Goal: Information Seeking & Learning: Learn about a topic

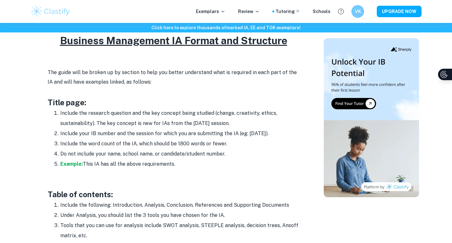
scroll to position [323, 0]
drag, startPoint x: 189, startPoint y: 163, endPoint x: 23, endPoint y: 105, distance: 176.4
copy div "Title page: Include the research question and the key concept being studied (ch…"
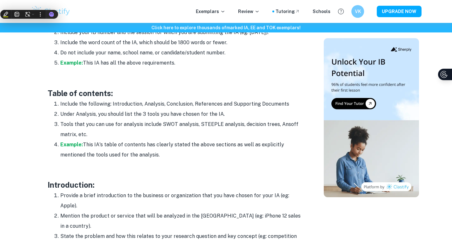
scroll to position [431, 0]
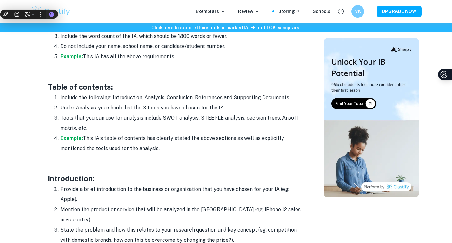
click at [114, 117] on li "Tools that you can use for analysis include SWOT analysis, STEEPLE analysis, de…" at bounding box center [180, 123] width 241 height 20
click at [78, 138] on strong "Example:" at bounding box center [71, 138] width 23 height 6
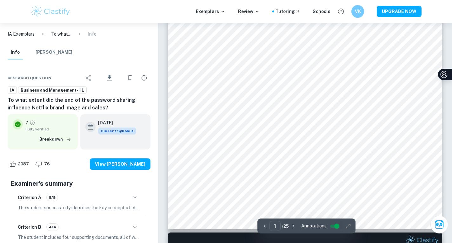
scroll to position [188, 0]
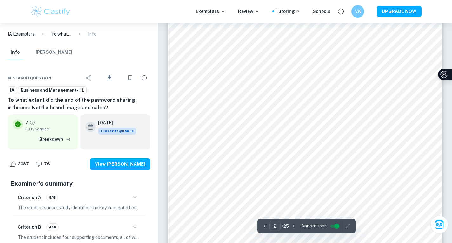
scroll to position [458, 0]
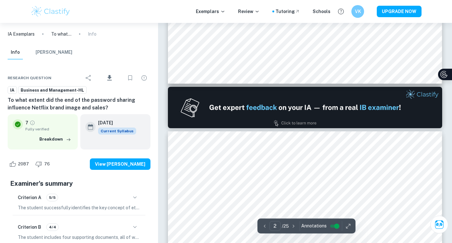
type input "1"
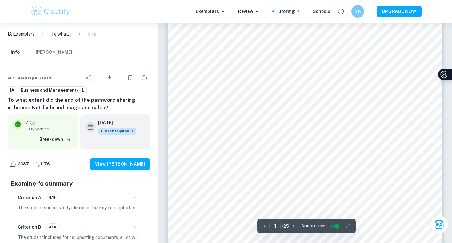
scroll to position [0, 0]
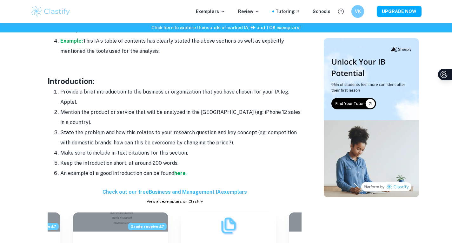
scroll to position [526, 0]
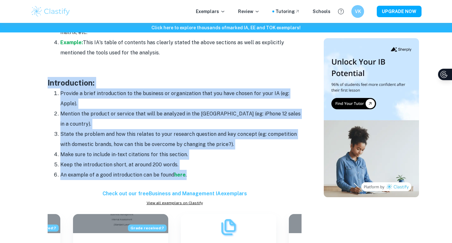
drag, startPoint x: 48, startPoint y: 82, endPoint x: 200, endPoint y: 166, distance: 173.2
click at [200, 166] on div "Do you need some help getting started with writing your business IA? Look no fu…" at bounding box center [175, 239] width 254 height 972
copy div "Introduction: Provide a brief introduction to the business or organization that…"
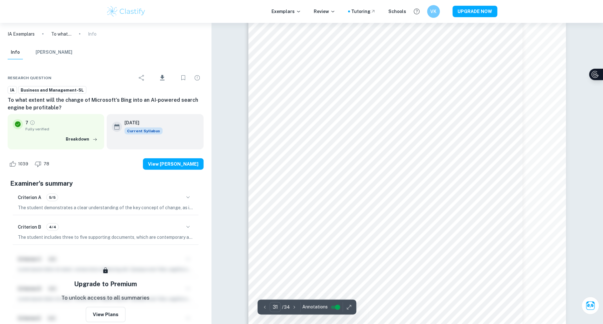
scroll to position [13737, 0]
type input "21"
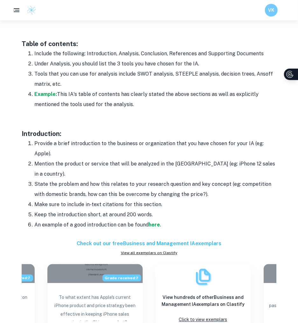
scroll to position [459, 0]
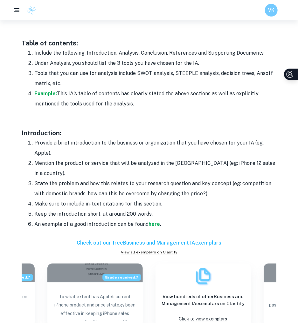
drag, startPoint x: 166, startPoint y: 212, endPoint x: 87, endPoint y: 207, distance: 79.6
drag, startPoint x: 87, startPoint y: 207, endPoint x: 35, endPoint y: 150, distance: 76.9
click at [35, 150] on li "Provide a brief introduction to the business or organization that you have chos…" at bounding box center [155, 148] width 241 height 20
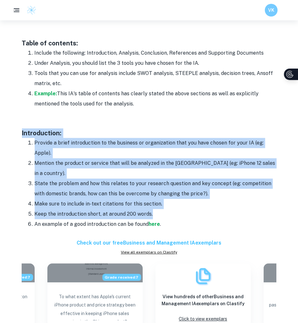
drag, startPoint x: 21, startPoint y: 130, endPoint x: 163, endPoint y: 206, distance: 160.9
click at [163, 206] on div "Business Management IA Format and Structure By Roxanne • January 5, 2024 Get fe…" at bounding box center [149, 209] width 282 height 1229
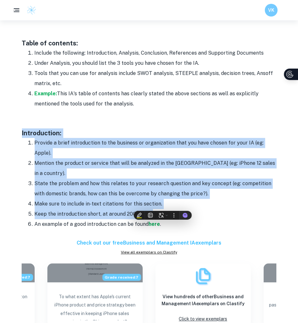
copy div "Introduction: Provide a brief introduction to the business or organization that…"
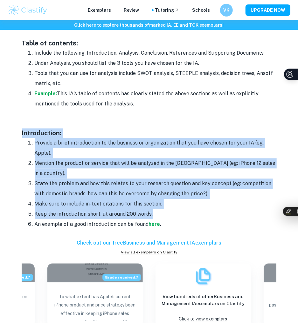
scroll to position [479, 0]
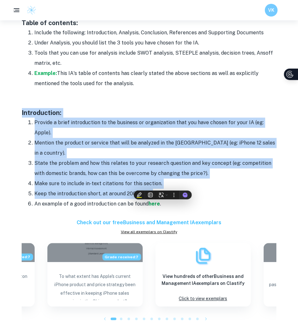
click at [106, 129] on li "Provide a brief introduction to the business or organization that you have chos…" at bounding box center [155, 128] width 241 height 20
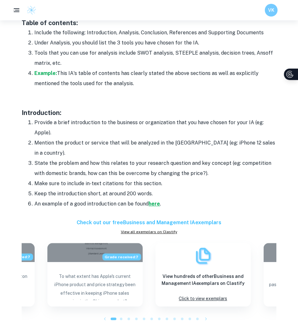
click at [150, 201] on strong "here" at bounding box center [154, 204] width 11 height 6
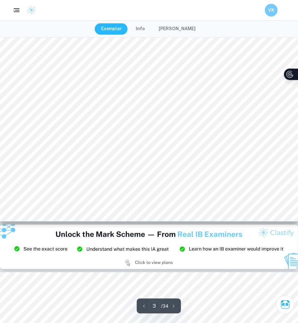
scroll to position [977, 0]
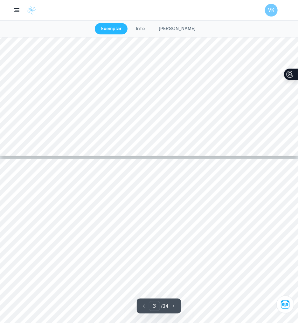
type input "4"
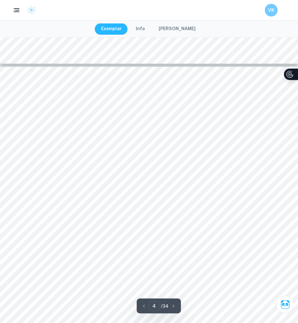
scroll to position [1345, 0]
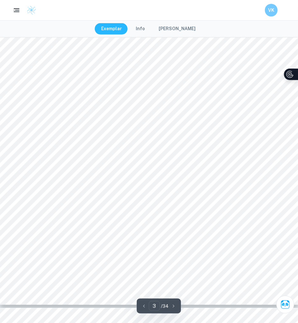
scroll to position [1103, 0]
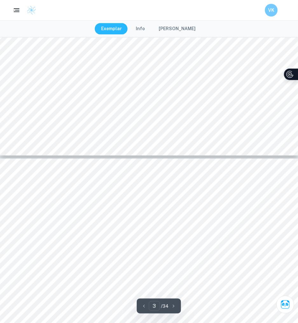
type input "4"
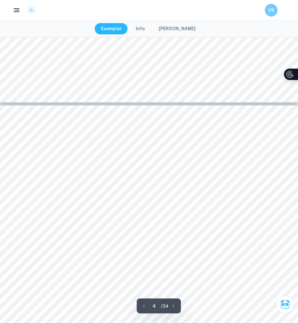
scroll to position [1305, 0]
